Goal: Transaction & Acquisition: Purchase product/service

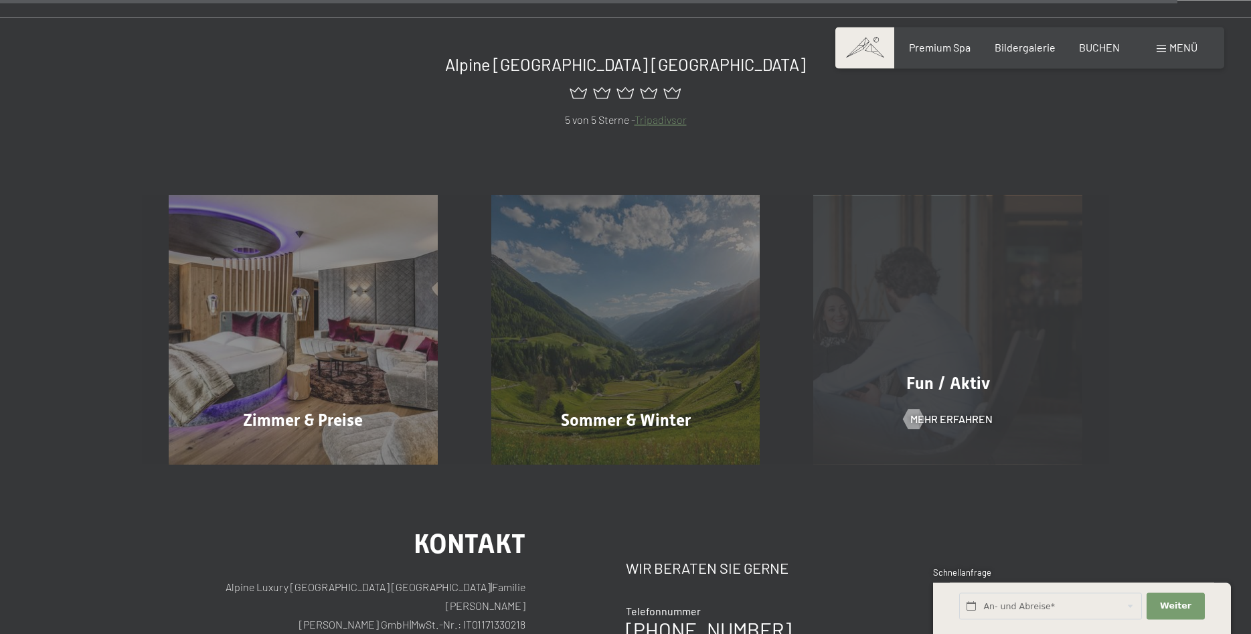
scroll to position [6748, 0]
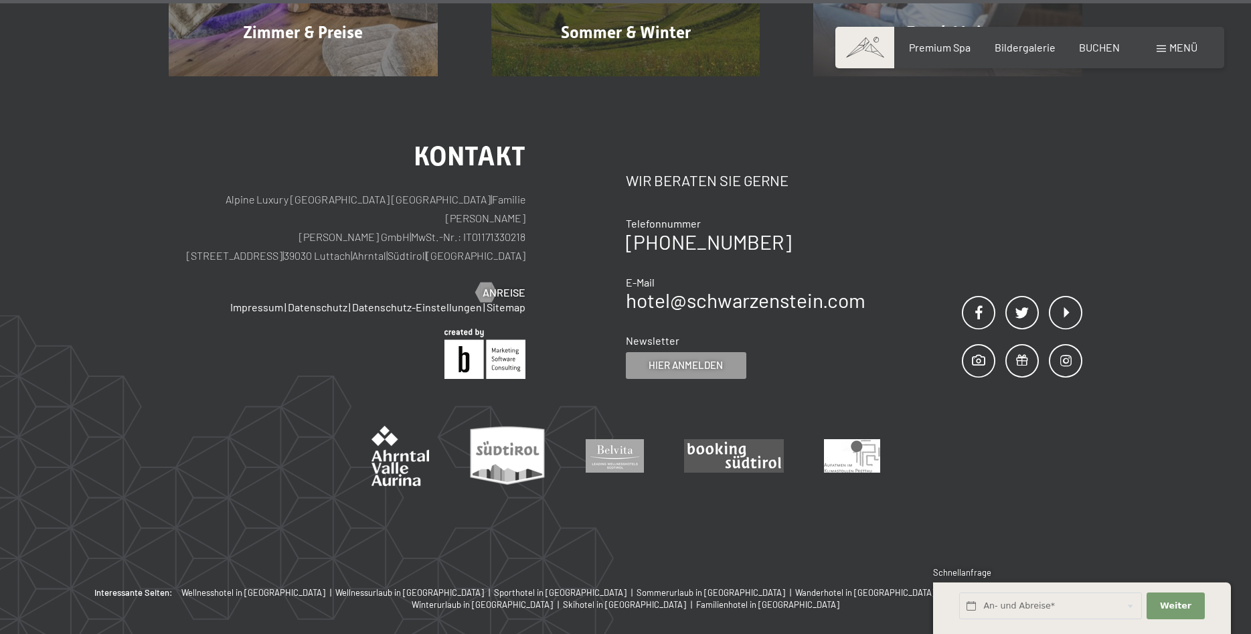
drag, startPoint x: 282, startPoint y: 154, endPoint x: 406, endPoint y: 154, distance: 123.2
click at [406, 190] on p "Alpine Luxury SPA Resort SCHWARZENSTEIN | Familie Zimmerhofer Otmar Zimmerhofer…" at bounding box center [347, 227] width 357 height 75
copy p "[PERSON_NAME] GmbH"
click at [546, 169] on div "Kontakt Alpine Luxury SPA Resort SCHWARZENSTEIN | Familie Zimmerhofer Otmar Zim…" at bounding box center [397, 261] width 457 height 236
click at [1171, 51] on span "Menü" at bounding box center [1183, 47] width 28 height 13
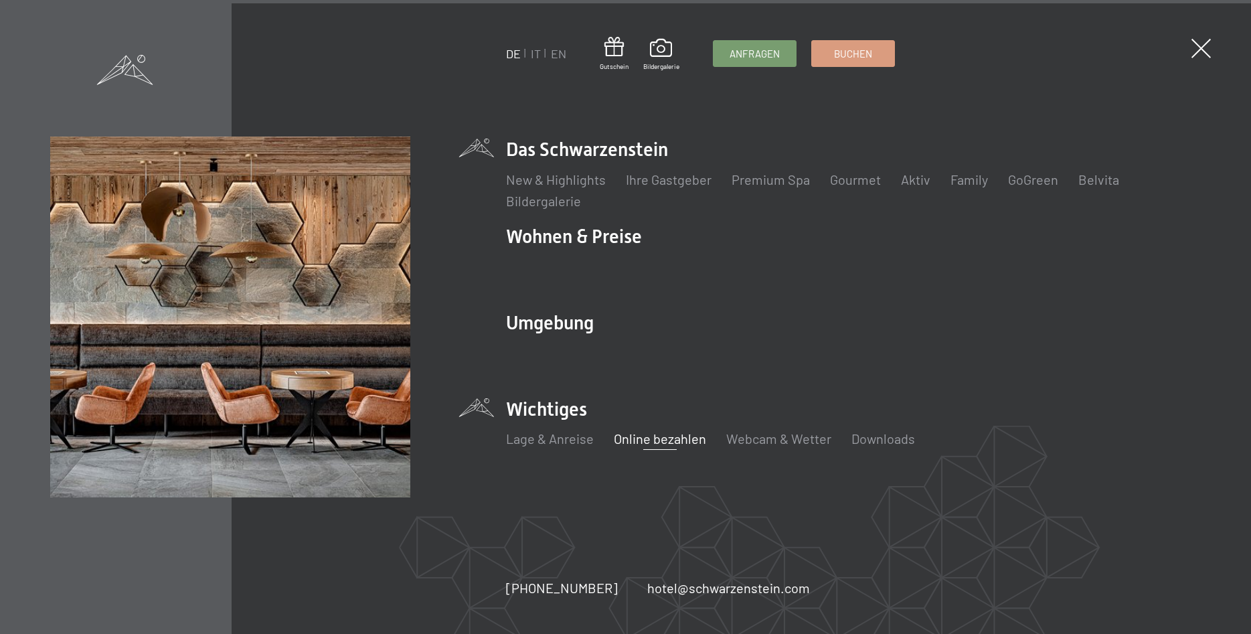
click at [676, 436] on link "Online bezahlen" at bounding box center [660, 438] width 92 height 16
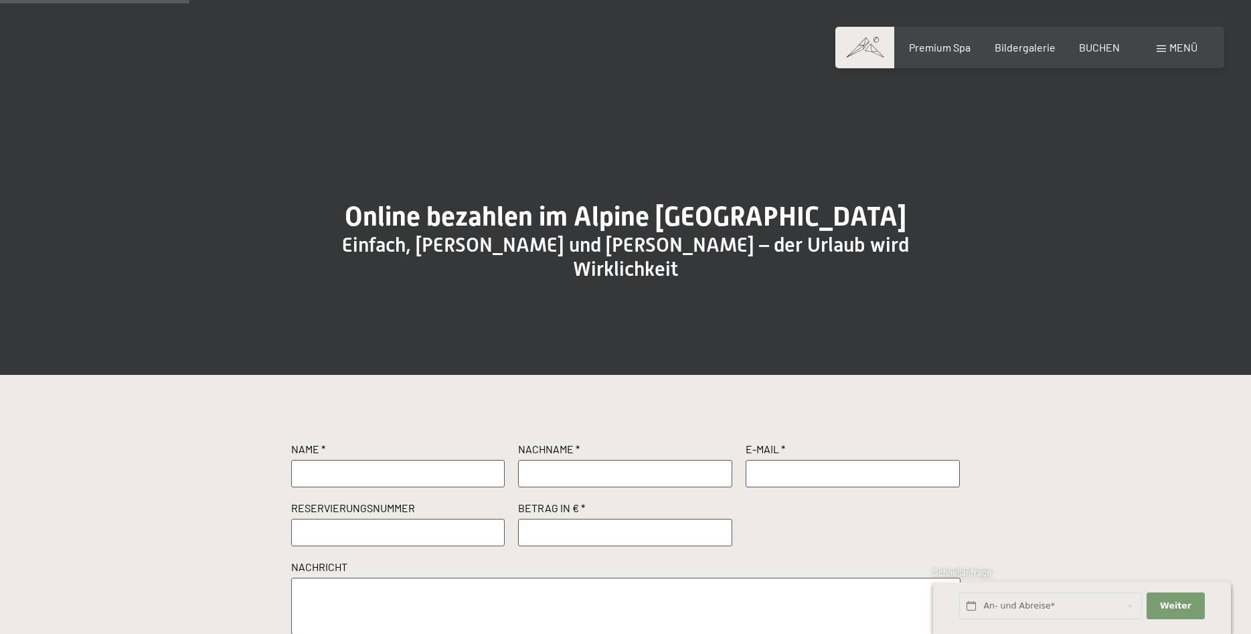
scroll to position [205, 0]
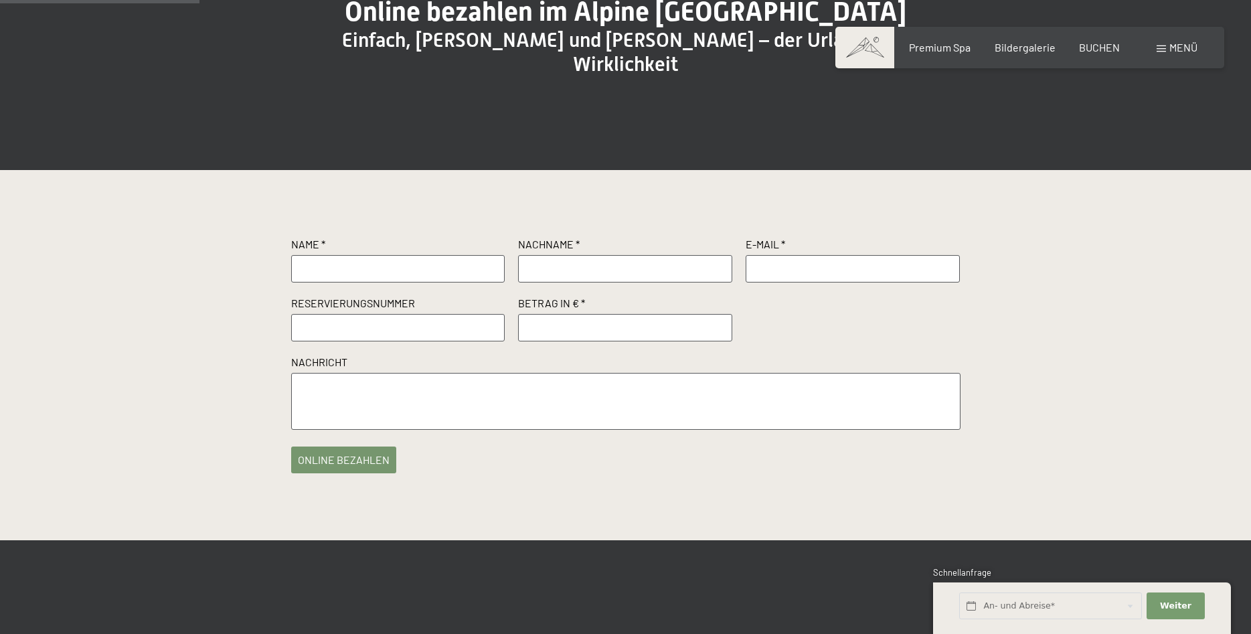
click at [390, 282] on input "text" at bounding box center [398, 268] width 214 height 27
type input "Markus"
click at [560, 282] on input "text" at bounding box center [625, 268] width 214 height 27
type input "Schleifer"
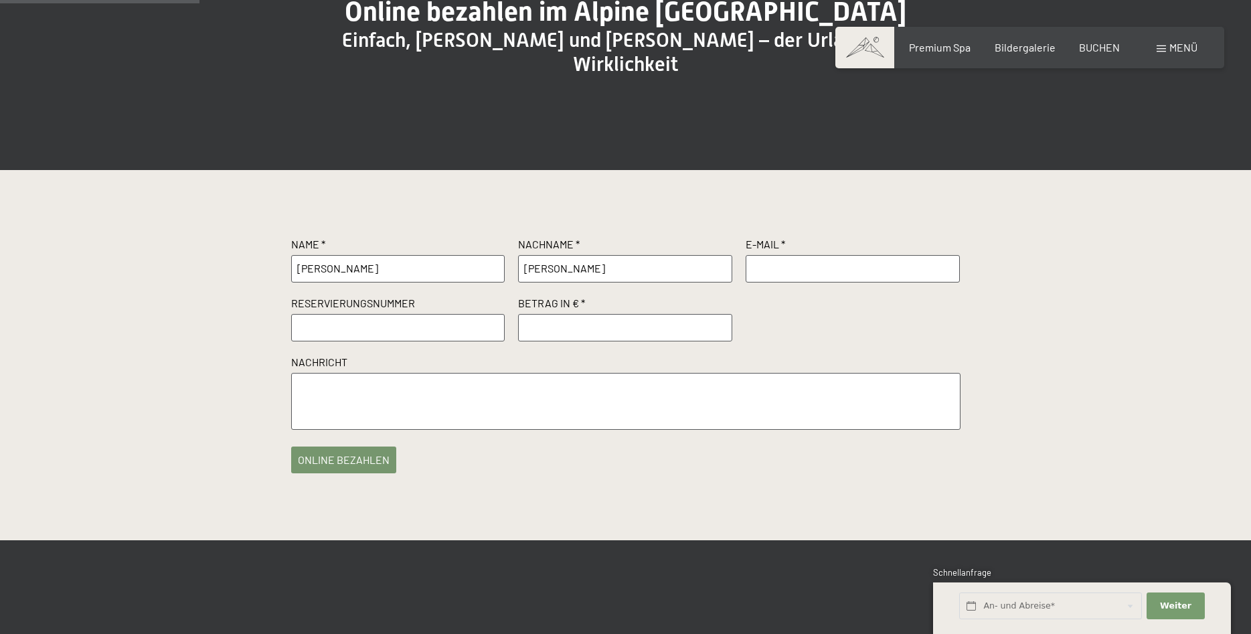
paste input "R67069/2024"
type input "R67069/2024"
click at [560, 333] on input "number" at bounding box center [625, 327] width 214 height 27
type input "1000"
click at [771, 279] on input "text" at bounding box center [853, 268] width 214 height 27
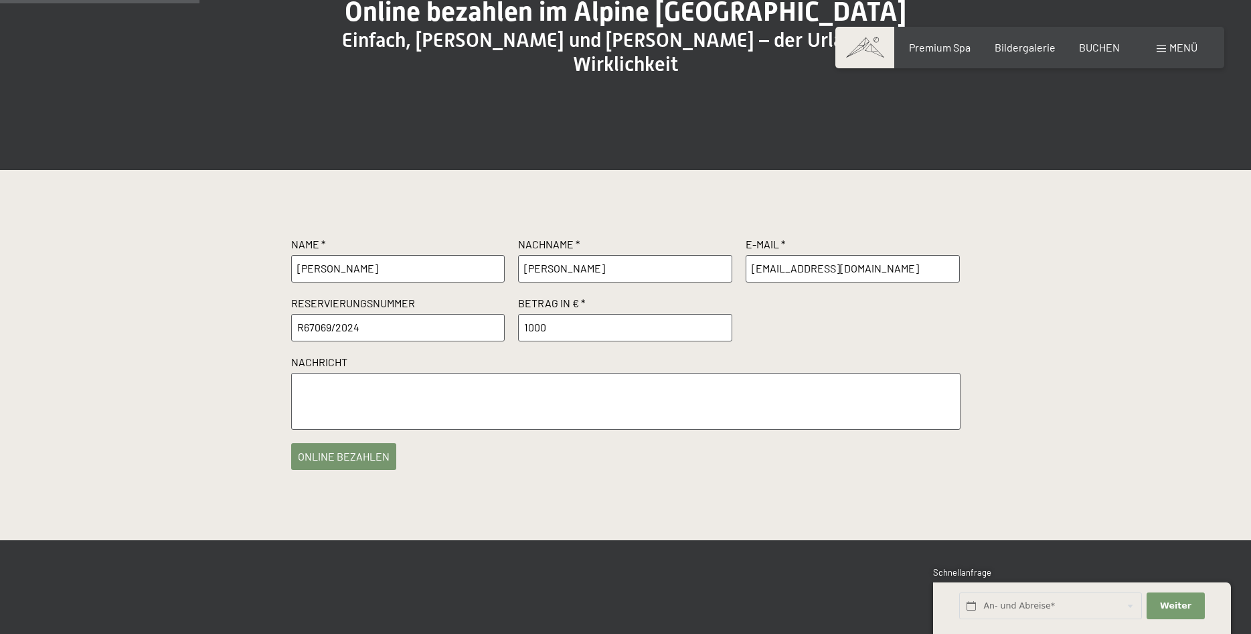
type input "info@culinarik-wetzlar.de"
drag, startPoint x: 340, startPoint y: 468, endPoint x: 379, endPoint y: 481, distance: 40.9
click at [341, 470] on button "online bezahlen" at bounding box center [343, 456] width 105 height 27
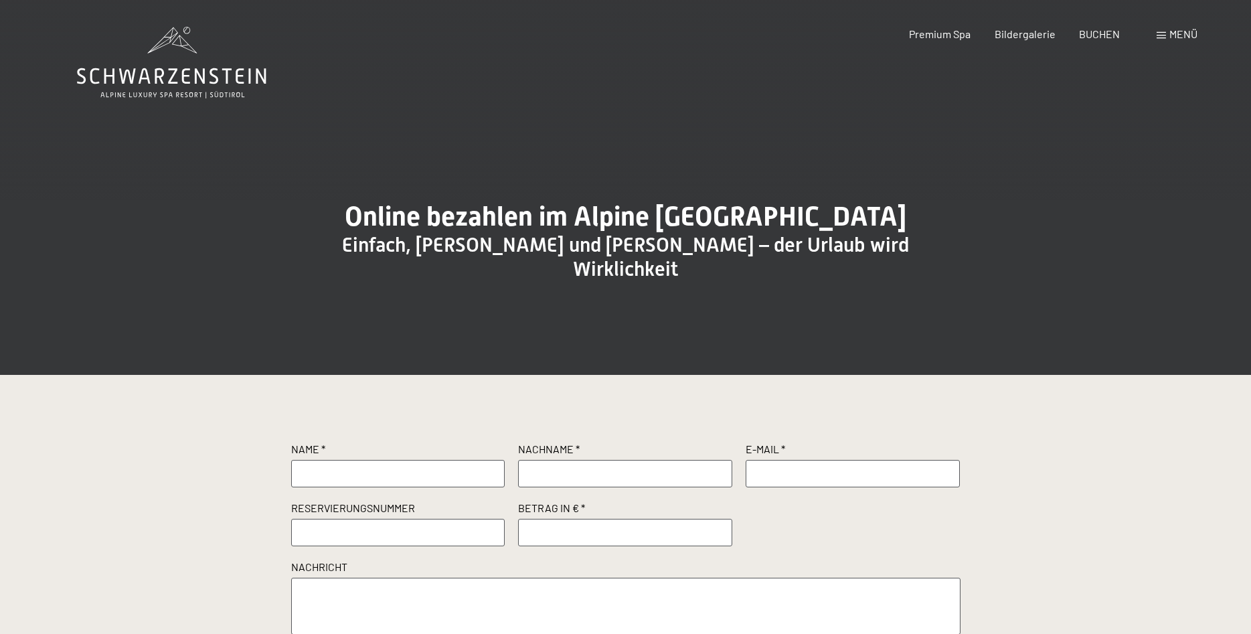
click at [203, 91] on icon at bounding box center [171, 63] width 189 height 72
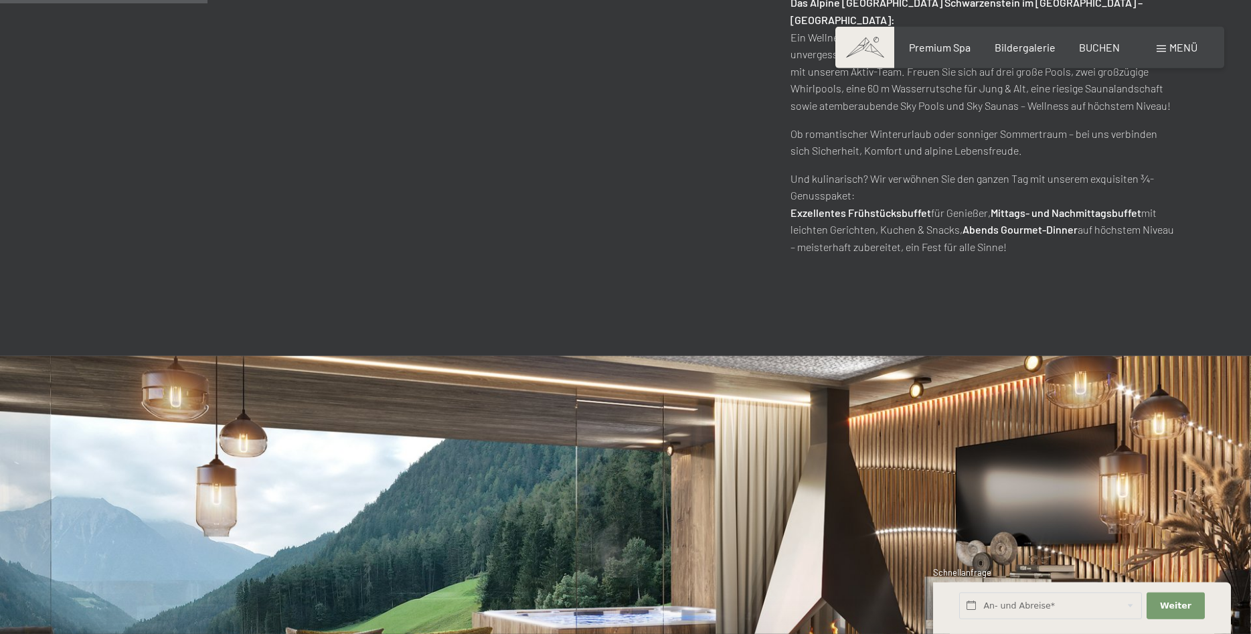
scroll to position [1297, 0]
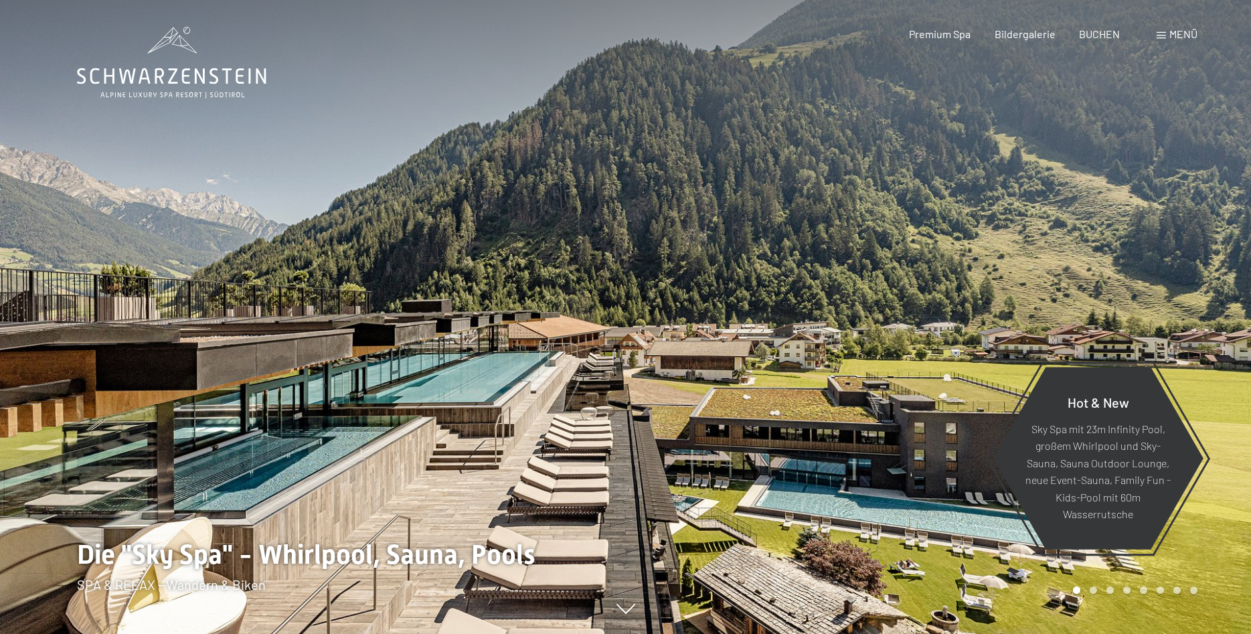
click at [1171, 36] on span "Menü" at bounding box center [1183, 33] width 28 height 13
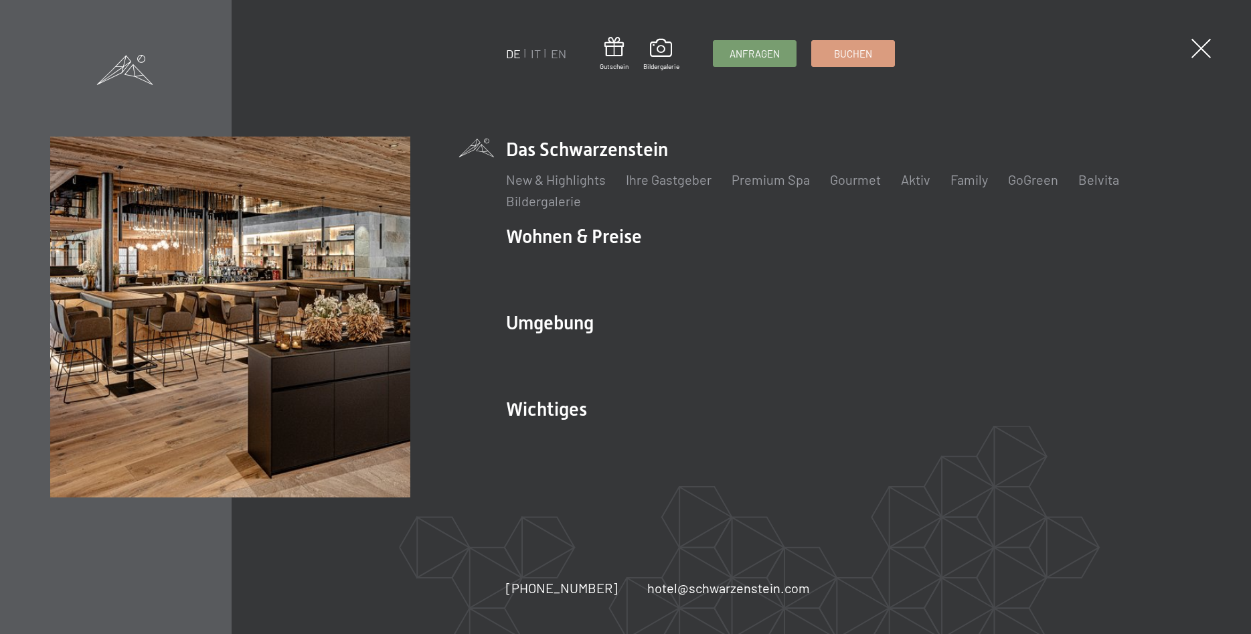
click at [1199, 52] on span at bounding box center [1201, 48] width 19 height 19
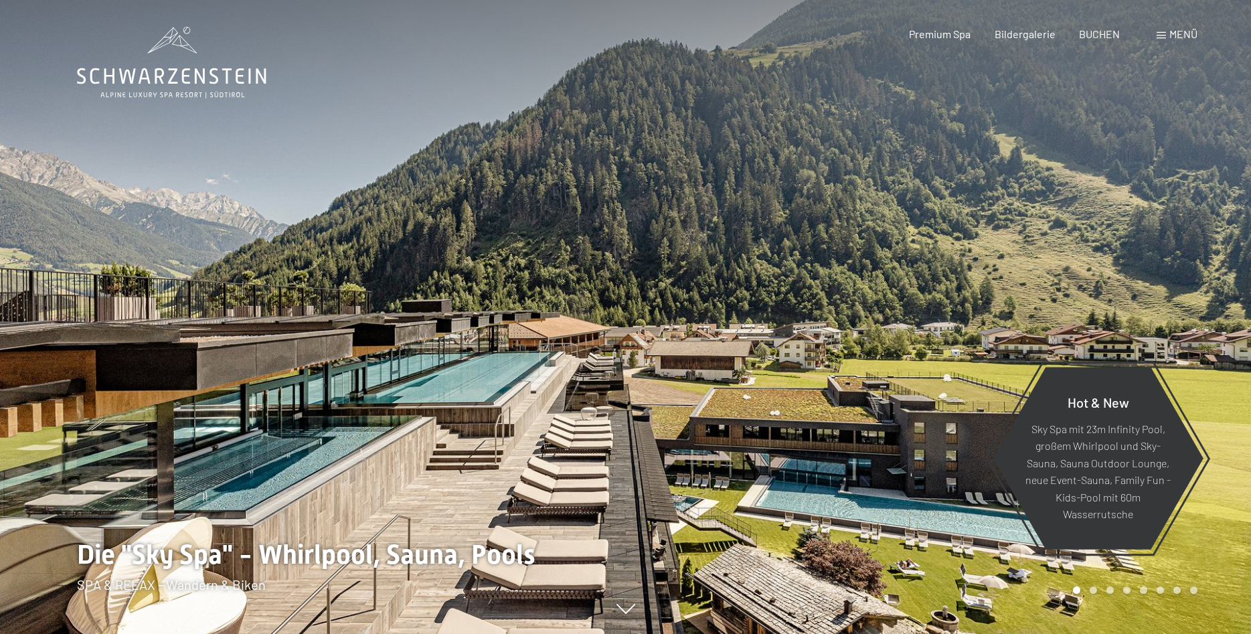
click at [1168, 29] on div "Menü" at bounding box center [1177, 34] width 41 height 15
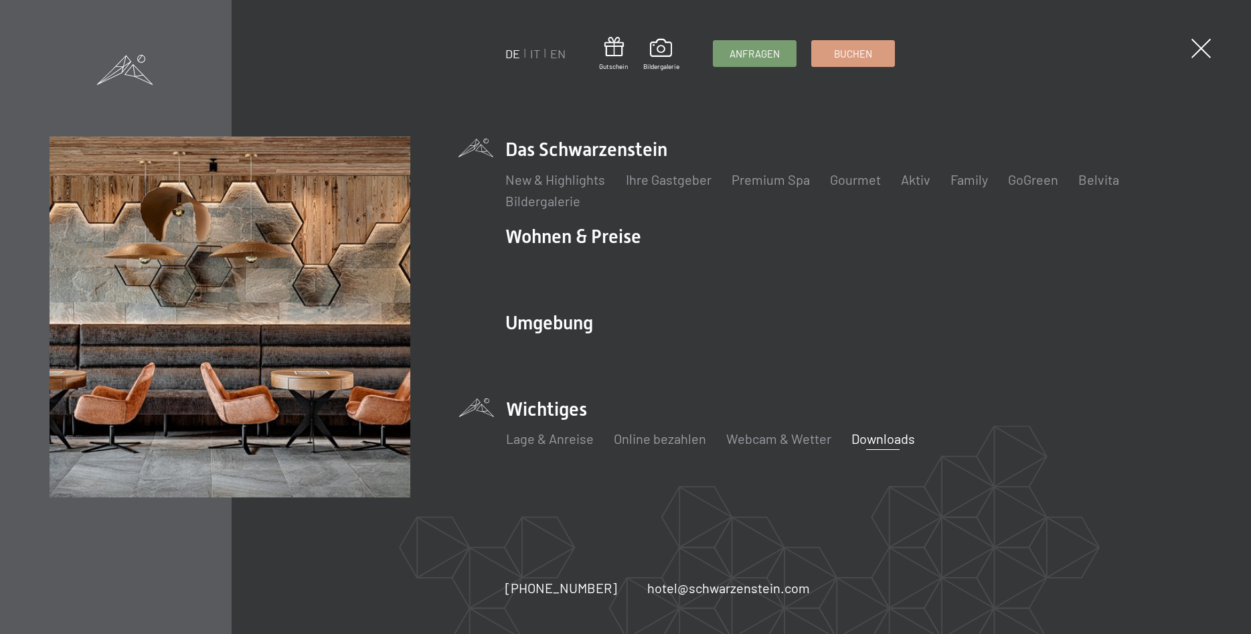
click at [891, 440] on link "Downloads" at bounding box center [884, 438] width 64 height 16
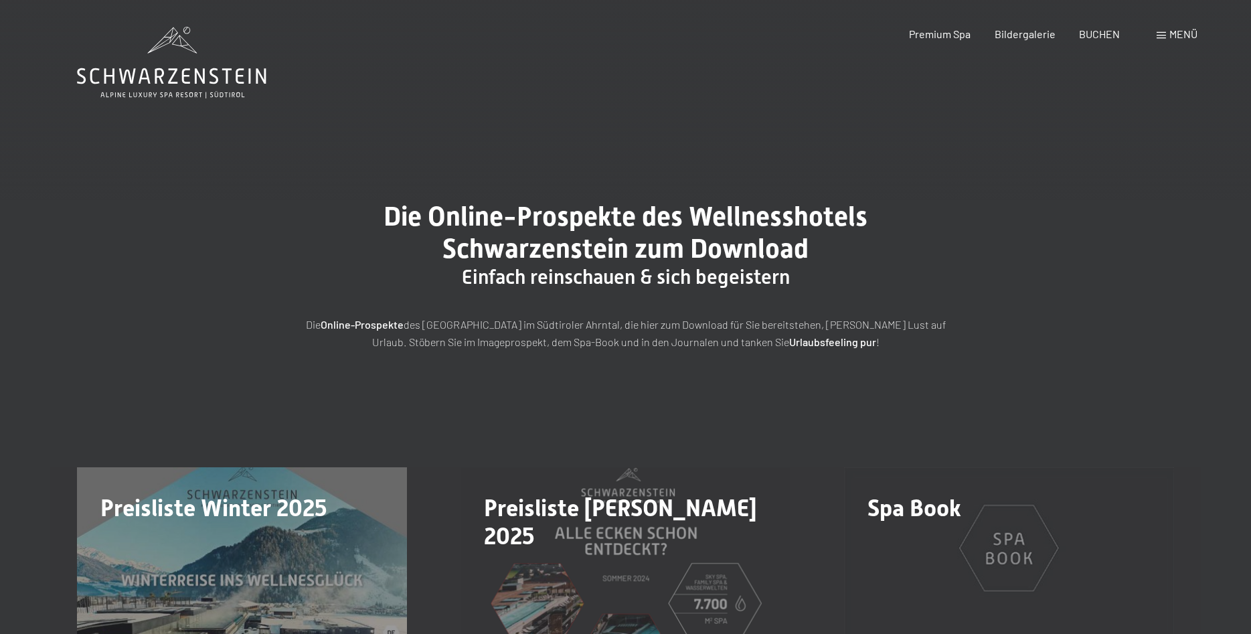
click at [168, 95] on icon at bounding box center [171, 63] width 189 height 72
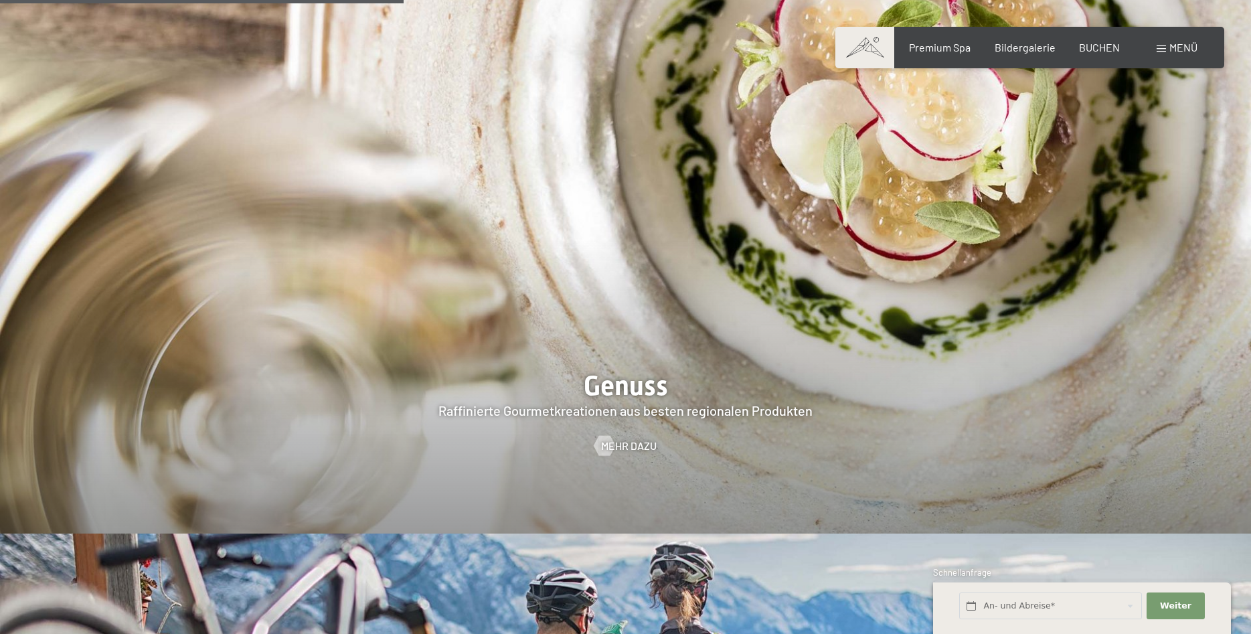
scroll to position [2800, 0]
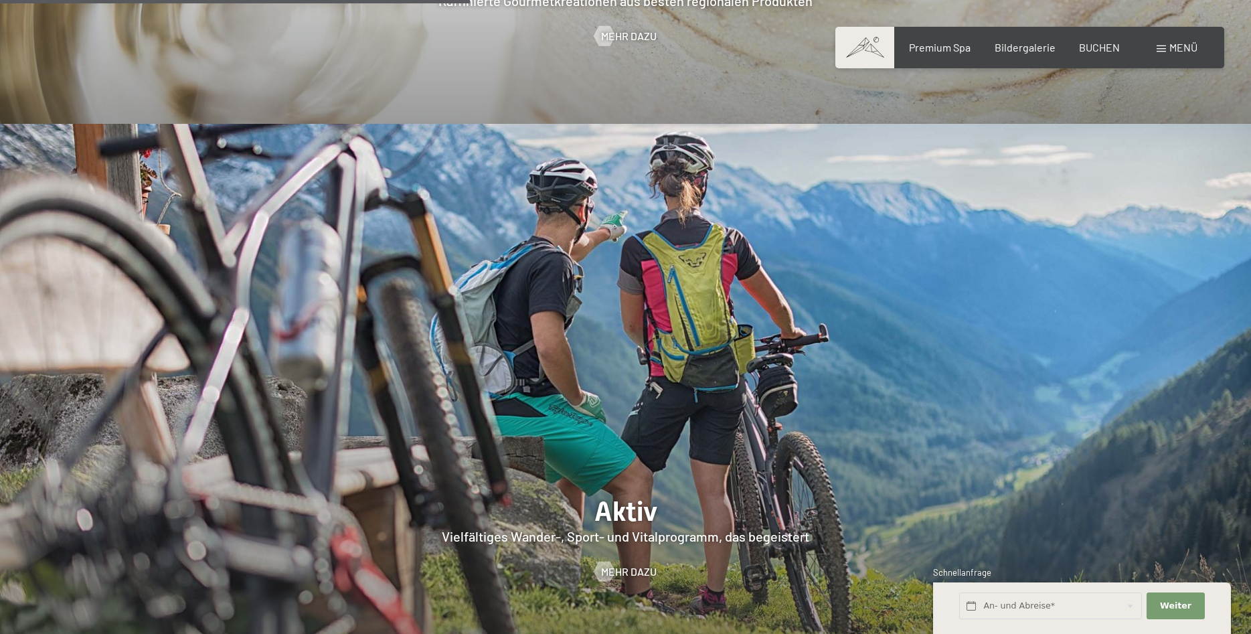
click at [850, 55] on span at bounding box center [864, 48] width 59 height 42
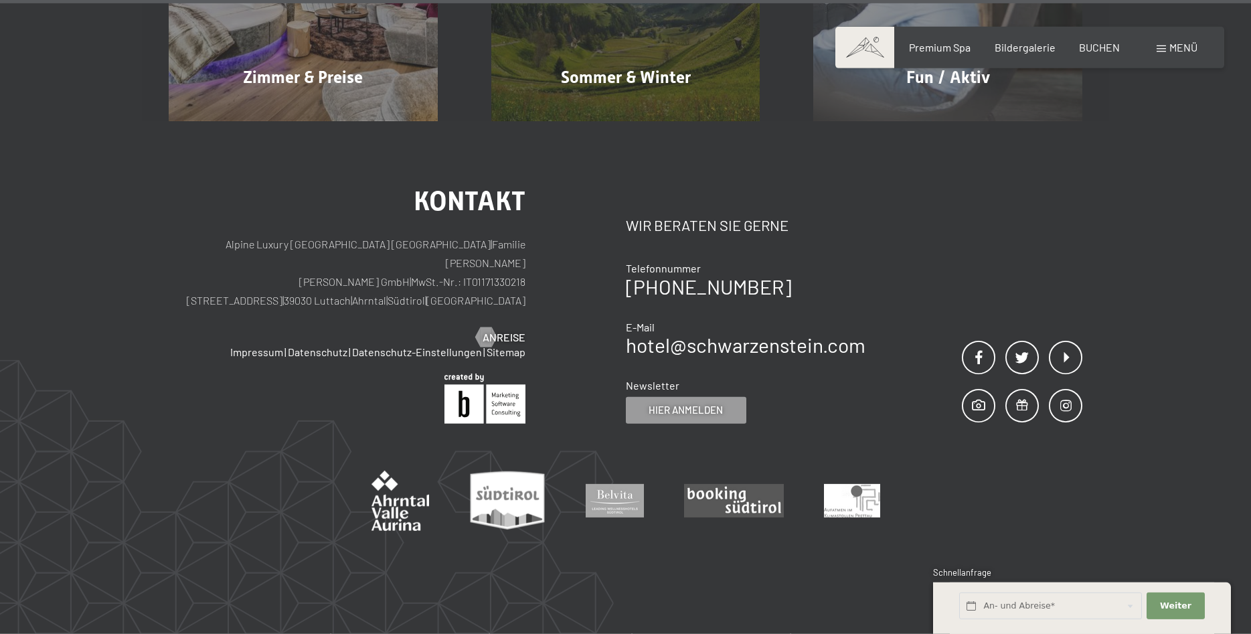
scroll to position [6749, 0]
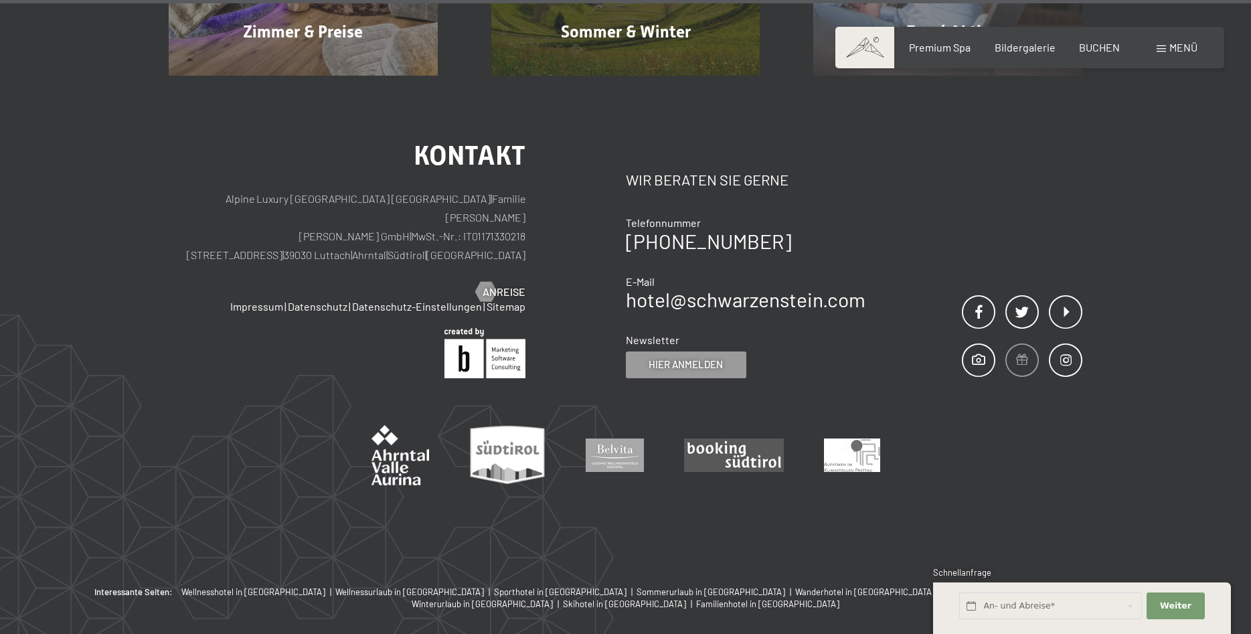
click at [1023, 343] on span at bounding box center [1021, 359] width 33 height 33
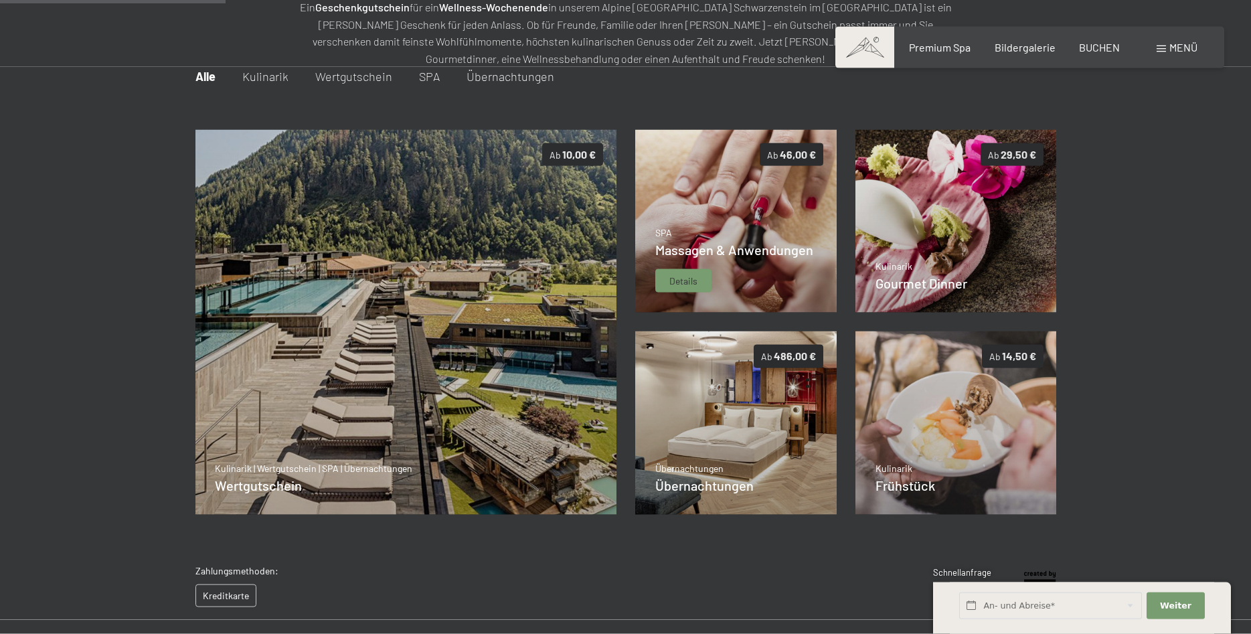
scroll to position [194, 0]
click at [821, 268] on img at bounding box center [735, 221] width 201 height 183
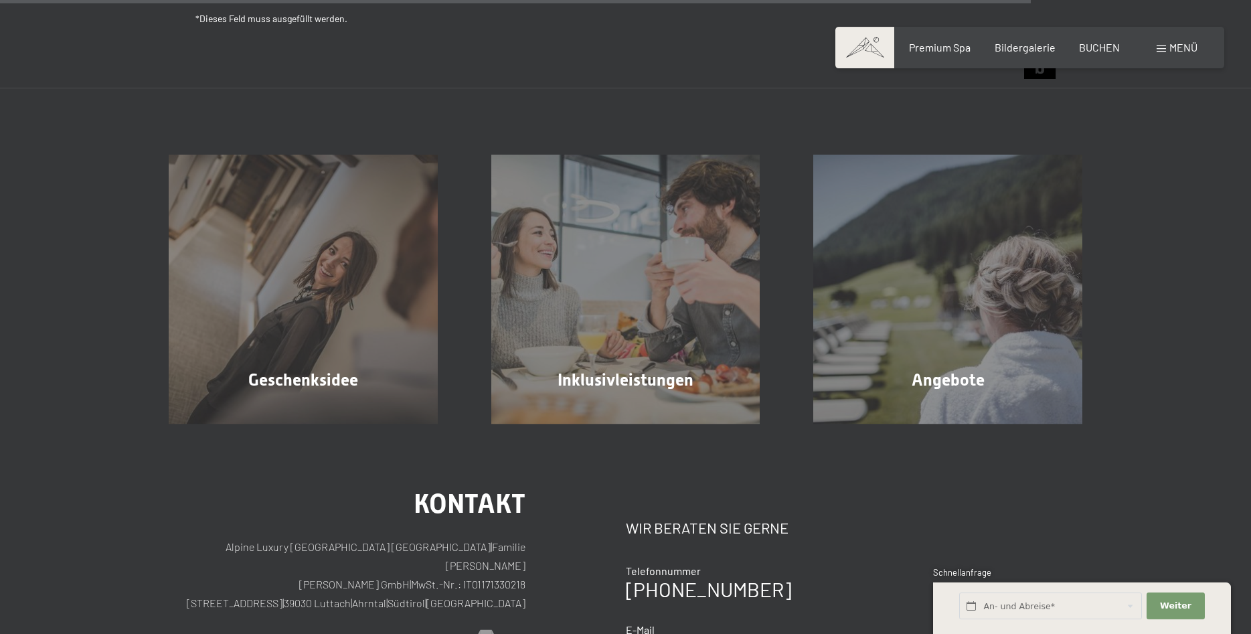
scroll to position [1082, 0]
